Goal: Transaction & Acquisition: Purchase product/service

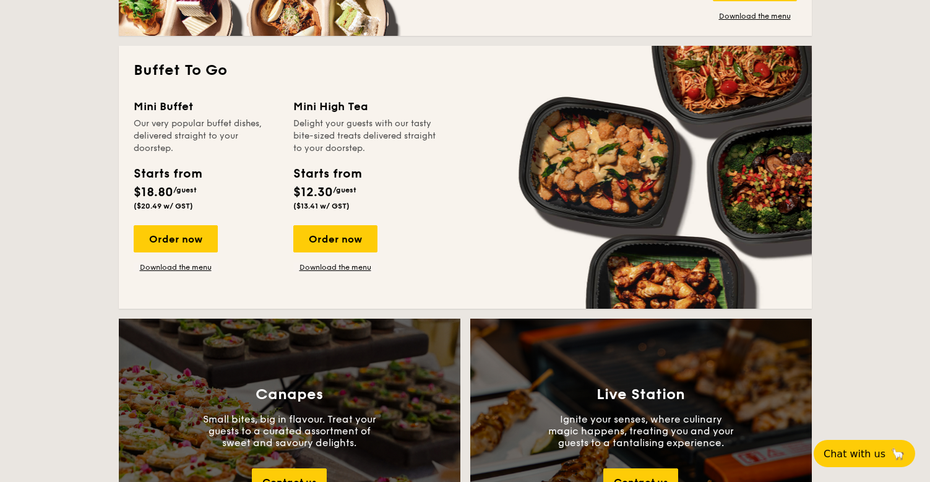
scroll to position [1090, 0]
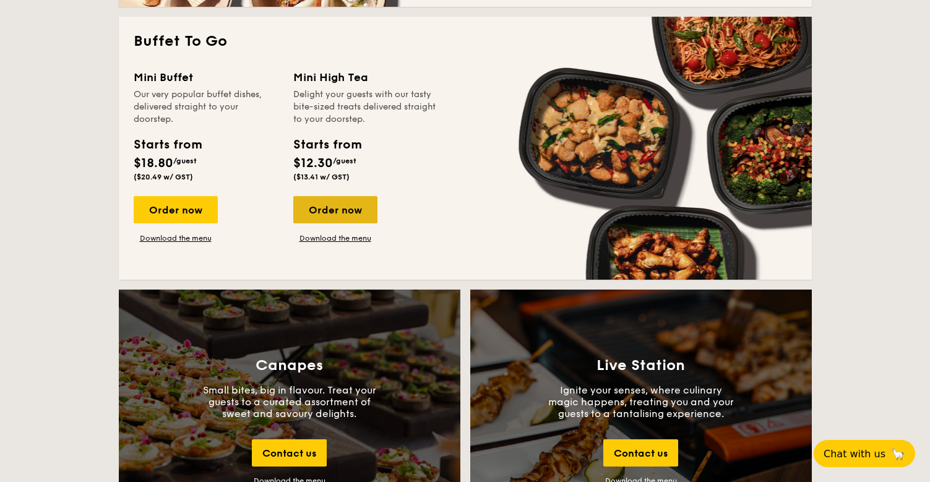
click at [338, 209] on div "Order now" at bounding box center [335, 209] width 84 height 27
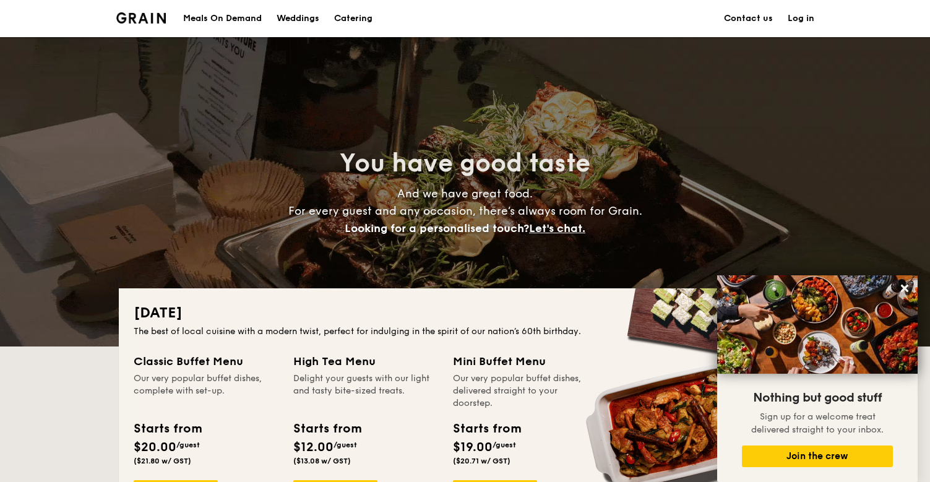
click at [238, 16] on div "Meals On Demand" at bounding box center [222, 18] width 79 height 37
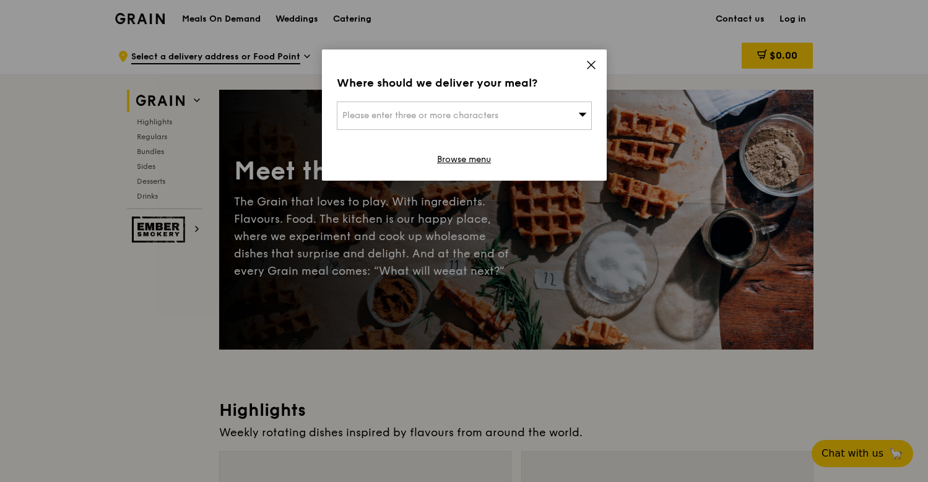
click at [565, 112] on div "Please enter three or more characters" at bounding box center [464, 115] width 255 height 28
click at [593, 57] on div "Where should we deliver your meal? Please enter three or more characters Please…" at bounding box center [464, 115] width 285 height 131
click at [590, 64] on icon at bounding box center [590, 64] width 7 height 7
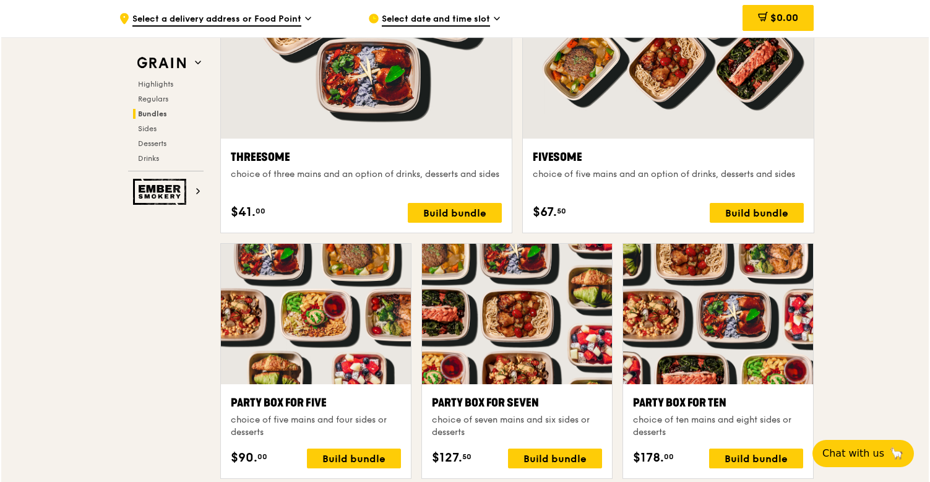
scroll to position [2264, 0]
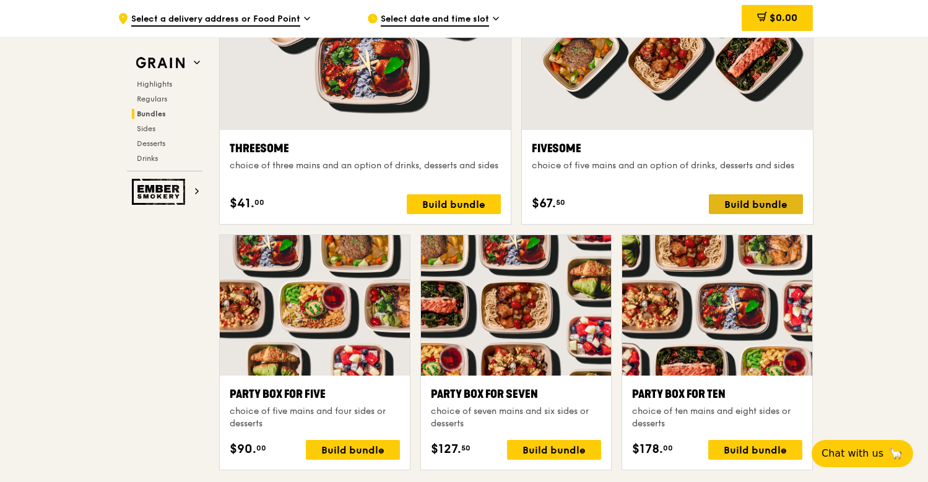
click at [787, 200] on div "Build bundle" at bounding box center [756, 204] width 94 height 20
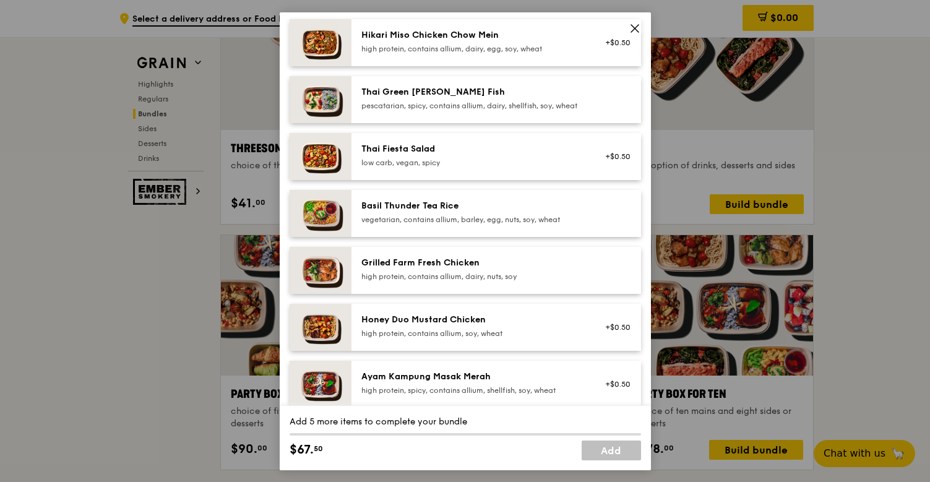
scroll to position [113, 0]
click at [543, 275] on div "Grilled Farm Fresh Chicken high protein, contains allium, dairy, nuts, soy" at bounding box center [496, 270] width 290 height 47
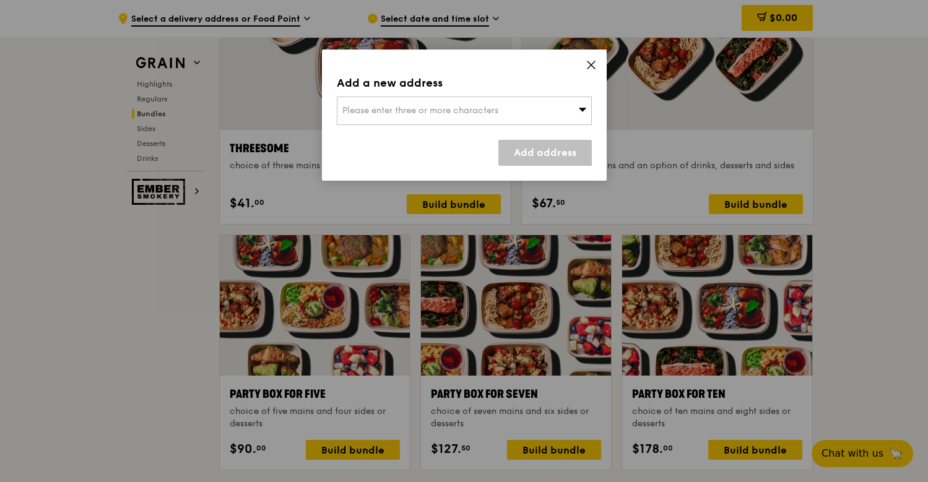
click at [571, 113] on div "Please enter three or more characters" at bounding box center [464, 111] width 255 height 28
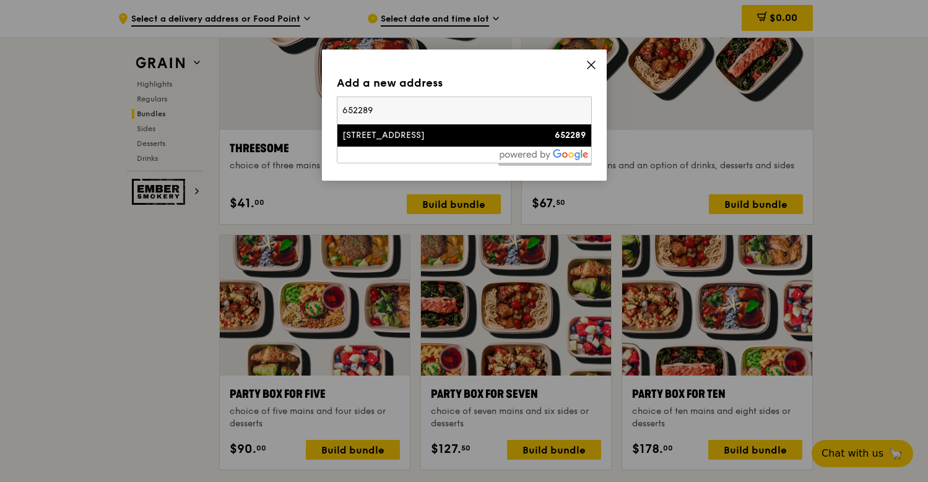
type input "652289"
click at [522, 137] on div "[STREET_ADDRESS]" at bounding box center [433, 135] width 183 height 12
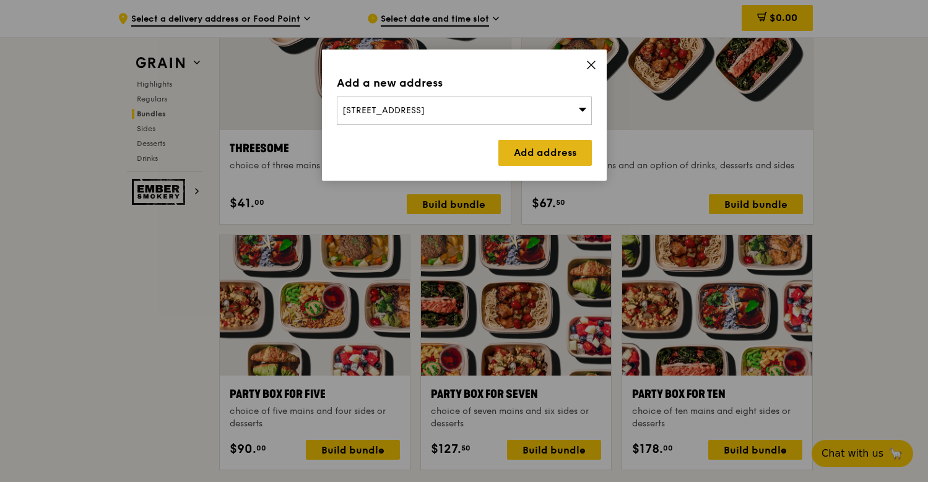
click at [538, 148] on link "Add address" at bounding box center [544, 153] width 93 height 26
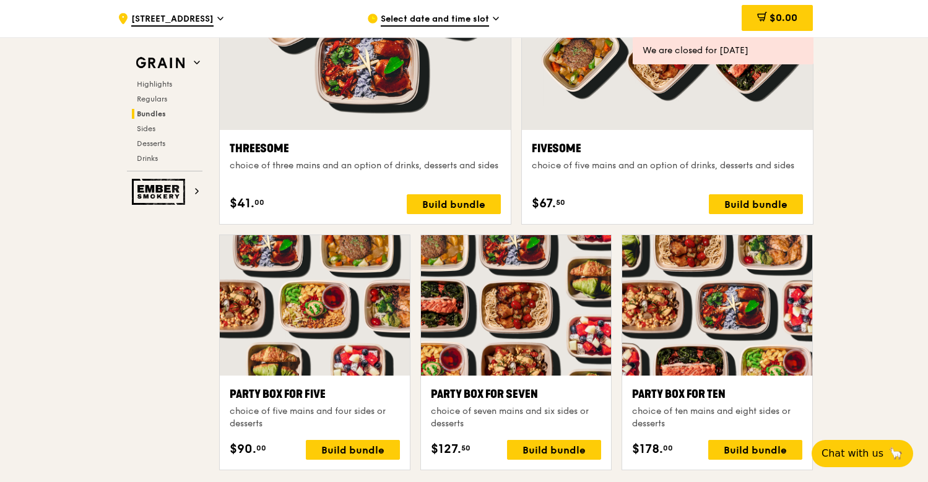
click at [463, 16] on span "Select date and time slot" at bounding box center [435, 20] width 108 height 14
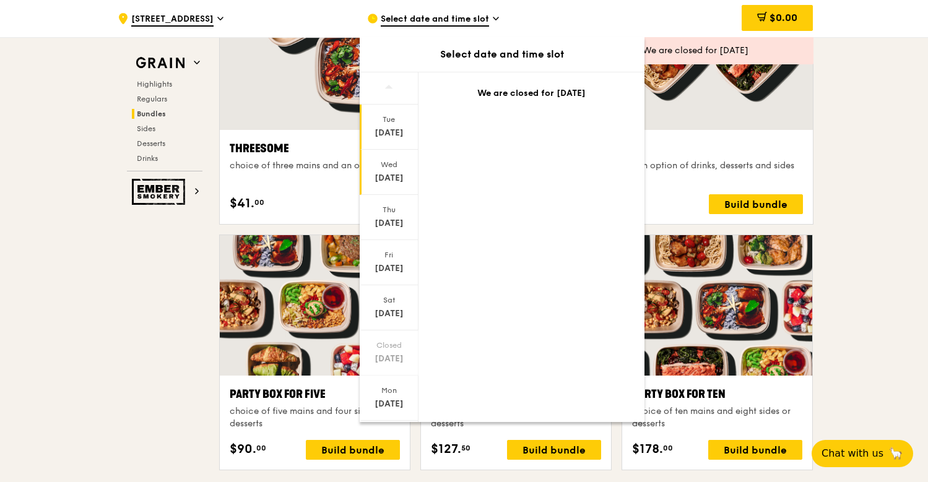
click at [394, 174] on div "[DATE]" at bounding box center [388, 178] width 55 height 12
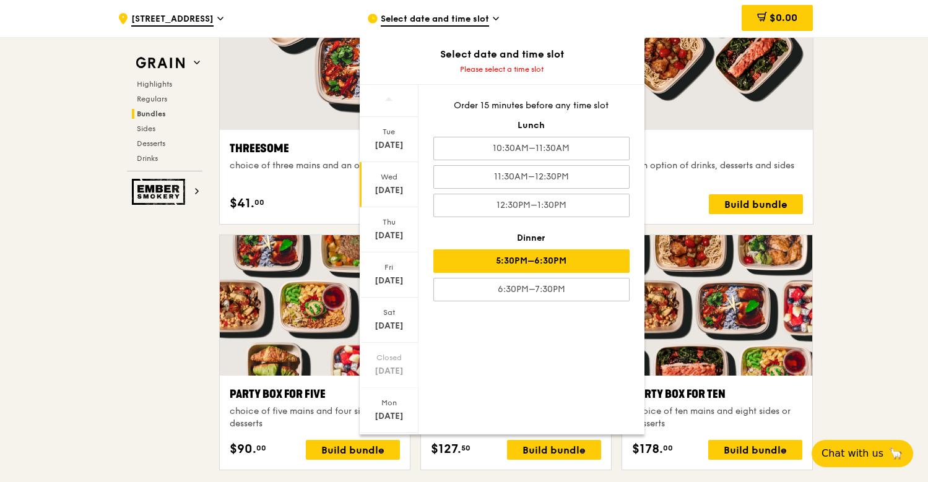
click at [449, 271] on div "5:30PM–6:30PM" at bounding box center [531, 261] width 196 height 24
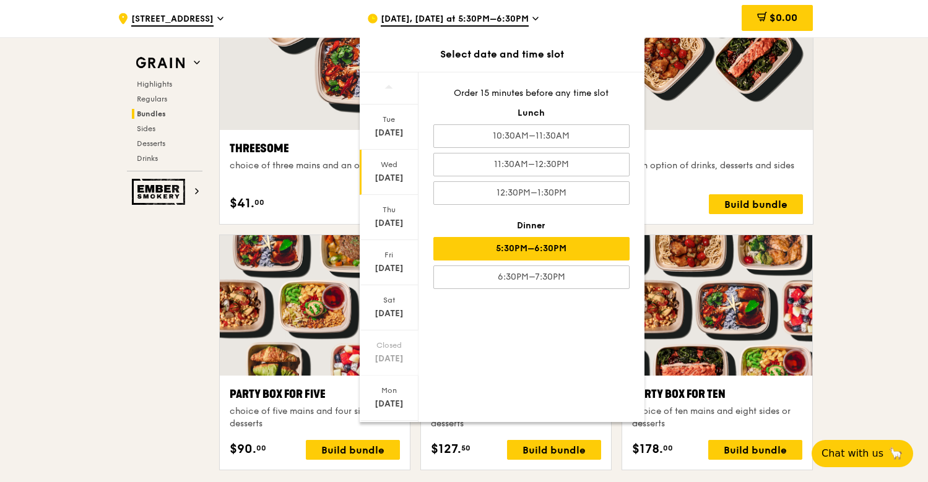
click at [552, 248] on div "5:30PM–6:30PM" at bounding box center [531, 249] width 196 height 24
click at [889, 127] on div ".cls-1 { fill: none; stroke: #fff; stroke-linecap: round; stroke-linejoin: roun…" at bounding box center [464, 379] width 928 height 5213
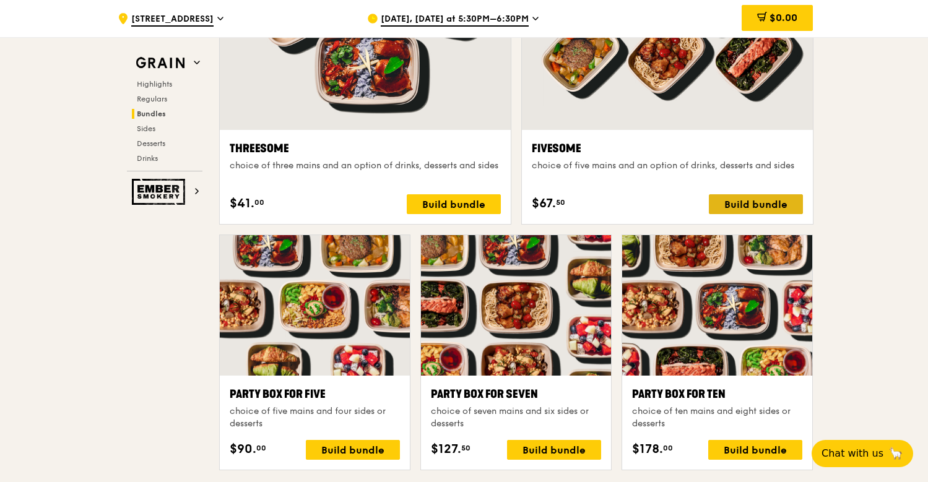
click at [782, 200] on div "Build bundle" at bounding box center [756, 204] width 94 height 20
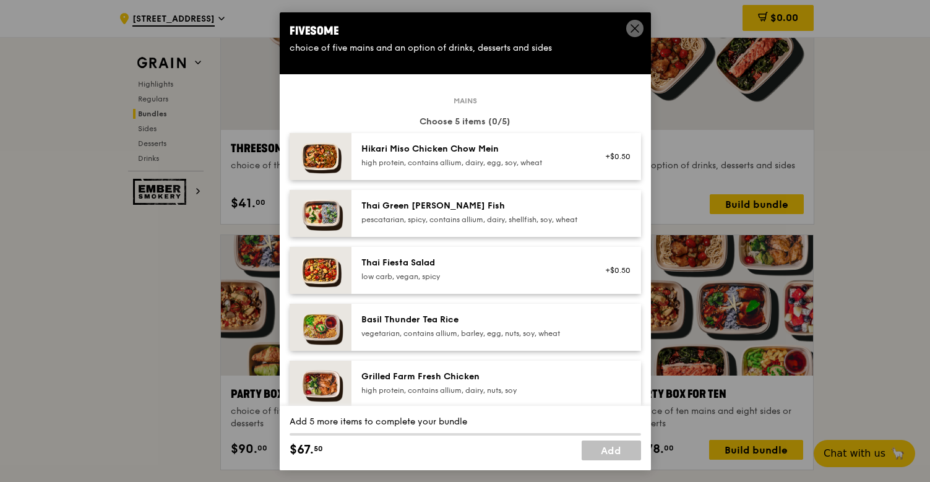
scroll to position [154, 0]
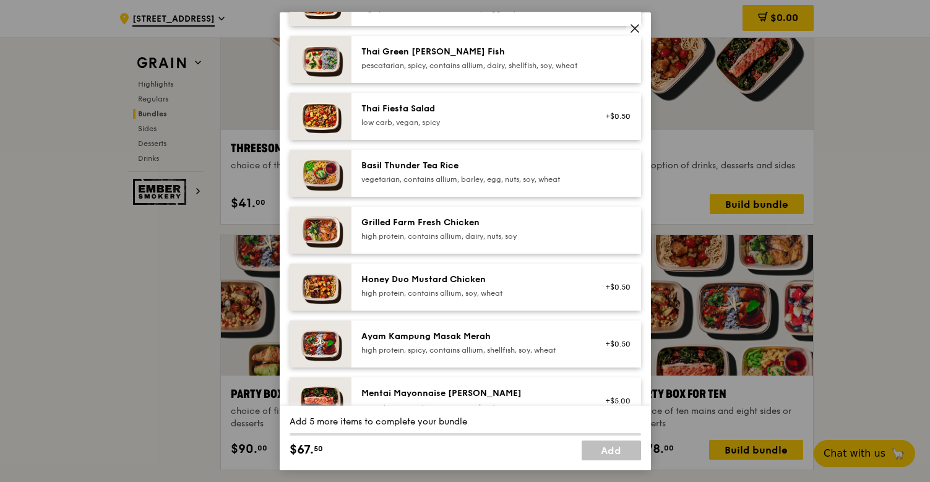
click at [573, 228] on div "Grilled Farm Fresh Chicken" at bounding box center [472, 222] width 222 height 12
click at [535, 241] on div "high protein, contains allium, dairy, nuts, soy" at bounding box center [472, 236] width 222 height 10
click at [525, 285] on div "Honey Duo Mustard Chicken" at bounding box center [472, 279] width 222 height 12
click at [554, 70] on div "pescatarian, spicy, contains allium, dairy, shellfish, soy, wheat" at bounding box center [472, 65] width 222 height 10
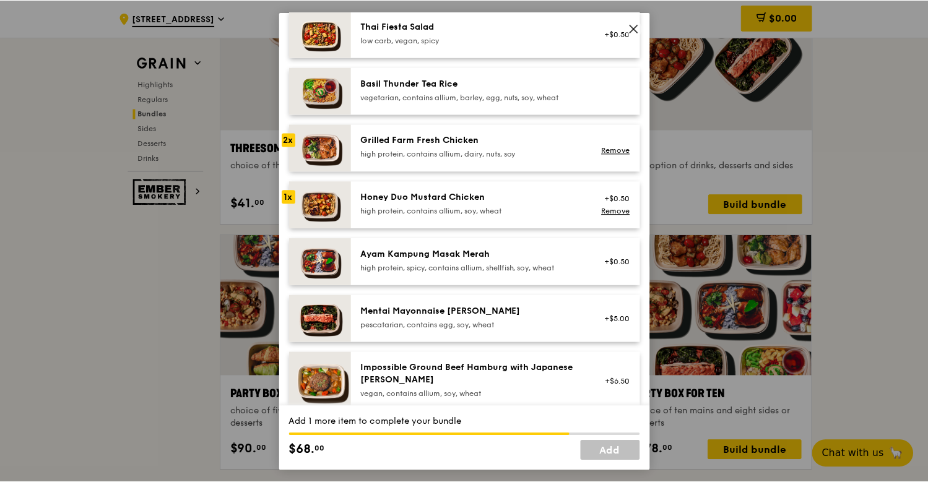
scroll to position [235, 0]
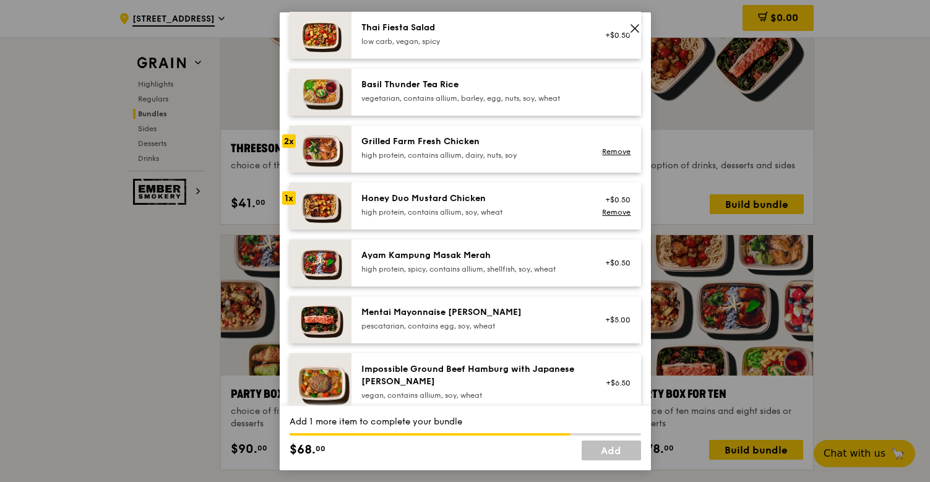
click at [551, 162] on div "Grilled Farm Fresh Chicken high protein, contains allium, dairy, nuts, soy" at bounding box center [472, 148] width 237 height 27
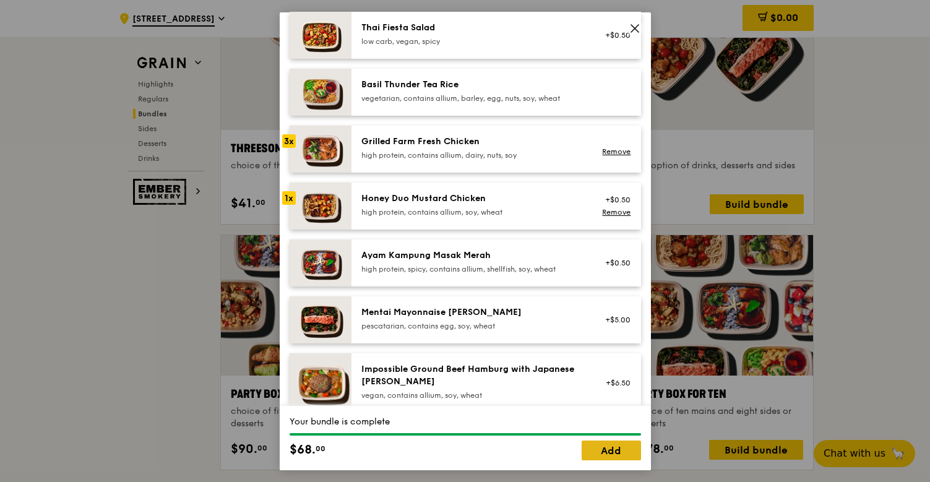
click at [622, 453] on link "Add" at bounding box center [611, 451] width 59 height 20
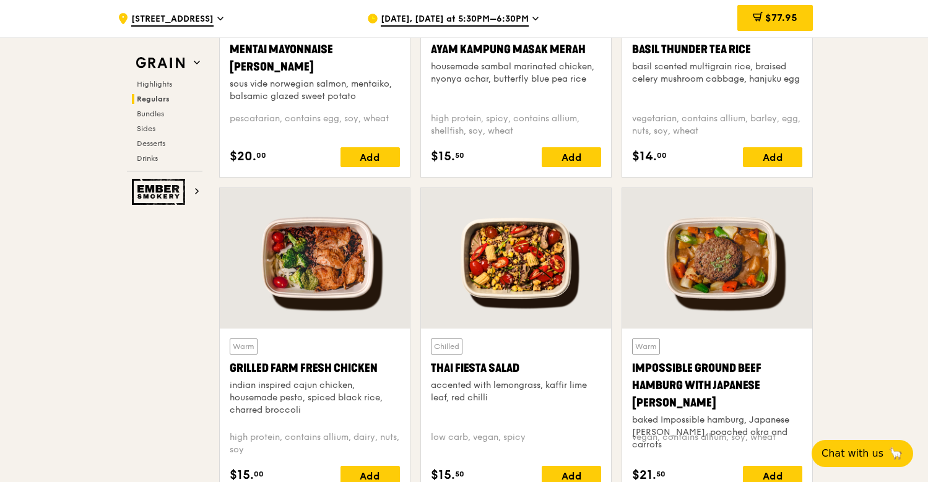
scroll to position [1271, 0]
